Goal: Task Accomplishment & Management: Use online tool/utility

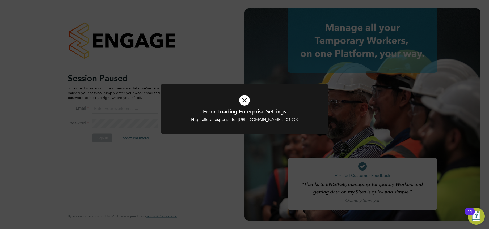
type input "[EMAIL_ADDRESS][DOMAIN_NAME]"
click at [207, 64] on div "Error Loading Enterprise Settings Http failure response for [URL][DOMAIN_NAME]:…" at bounding box center [244, 114] width 489 height 229
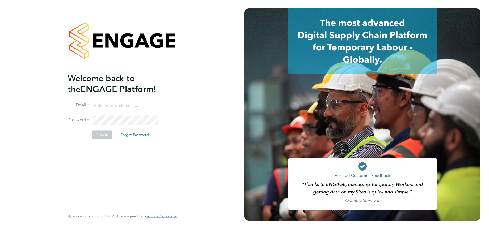
type input "[EMAIL_ADDRESS][DOMAIN_NAME]"
click at [108, 142] on li "Sign In Forgot Password" at bounding box center [120, 137] width 104 height 14
click at [103, 134] on button "Sign In" at bounding box center [102, 134] width 20 height 9
